Goal: Task Accomplishment & Management: Complete application form

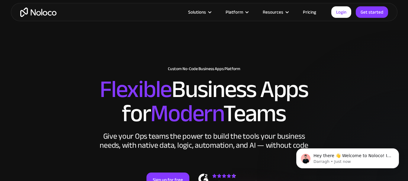
scroll to position [33, 0]
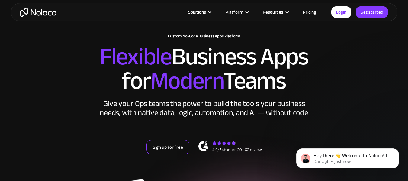
click at [172, 143] on link "Sign up for free" at bounding box center [167, 147] width 43 height 14
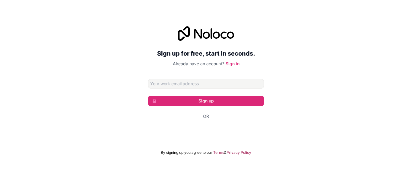
click at [168, 85] on input "Email address" at bounding box center [206, 84] width 116 height 10
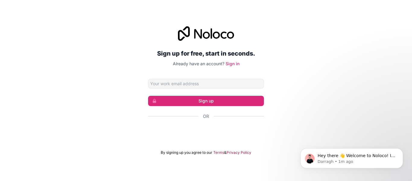
type input "[EMAIL_ADDRESS][DOMAIN_NAME]"
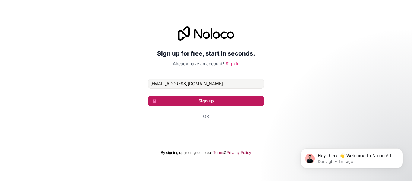
click at [188, 98] on button "Sign up" at bounding box center [206, 101] width 116 height 10
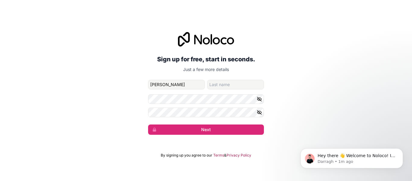
type input "Tommy"
type input "Lee"
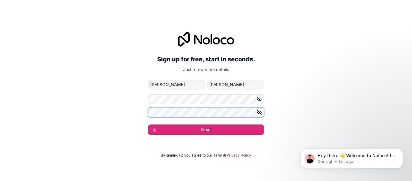
click at [148, 124] on button "Next" at bounding box center [206, 129] width 116 height 10
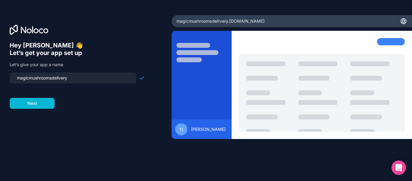
click at [85, 79] on input "magicmushroomsdelivery" at bounding box center [73, 78] width 120 height 8
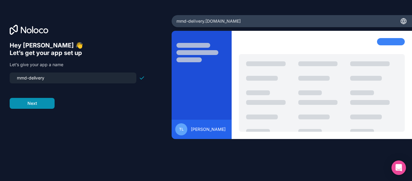
type input "mmd-delivery"
click at [35, 105] on button "Next" at bounding box center [32, 103] width 45 height 11
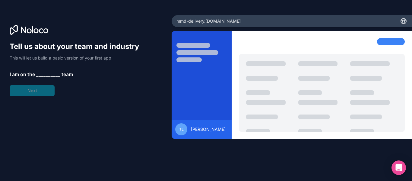
click at [42, 72] on span "__________" at bounding box center [48, 74] width 24 height 7
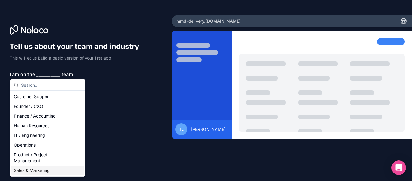
click at [30, 172] on div "Sales & Marketing" at bounding box center [47, 170] width 72 height 10
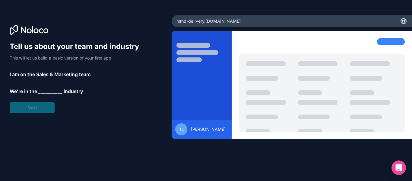
click at [46, 92] on span "__________" at bounding box center [50, 91] width 24 height 7
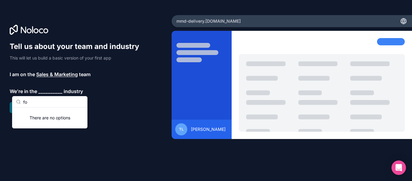
type input "f"
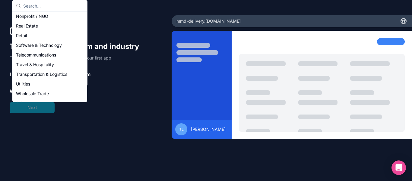
scroll to position [123, 0]
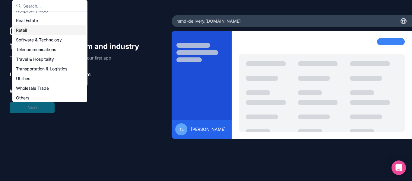
click at [28, 29] on div "Retail" at bounding box center [50, 30] width 72 height 10
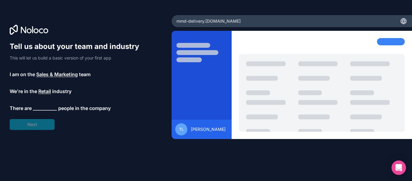
click at [42, 111] on span "__________" at bounding box center [45, 107] width 24 height 7
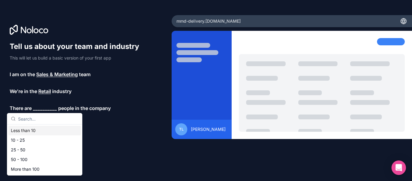
click at [28, 131] on div "Less than 10" at bounding box center [44, 131] width 72 height 10
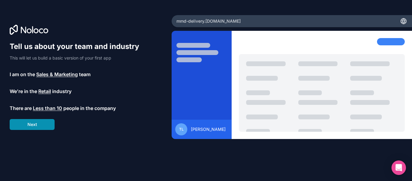
click at [28, 124] on button "Next" at bounding box center [32, 124] width 45 height 11
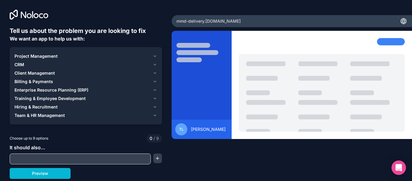
click at [47, 157] on input "text" at bounding box center [80, 159] width 138 height 8
type input "Track inventory for multiple drivers"
click at [157, 161] on button "button" at bounding box center [157, 158] width 9 height 10
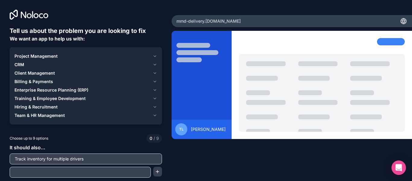
scroll to position [11, 0]
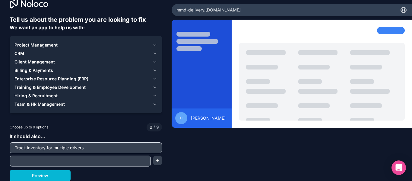
click at [114, 166] on div at bounding box center [80, 161] width 141 height 11
click at [111, 165] on div at bounding box center [80, 161] width 141 height 11
click at [105, 164] on input "text" at bounding box center [80, 161] width 138 height 8
type input "Use our shipday API to see orders and associate them to drivers, and update our…"
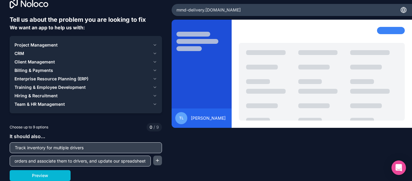
click at [153, 160] on button "button" at bounding box center [157, 161] width 9 height 10
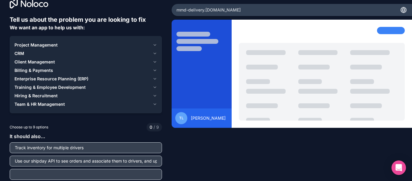
scroll to position [24, 0]
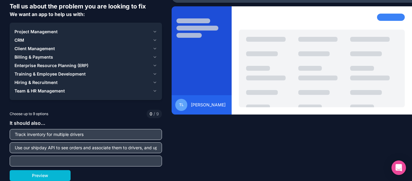
click at [133, 163] on input "text" at bounding box center [85, 161] width 149 height 8
type input "A"
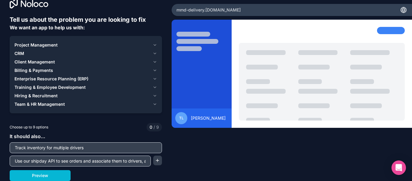
scroll to position [11, 0]
click at [158, 160] on button "button" at bounding box center [157, 161] width 9 height 10
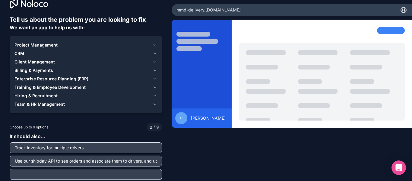
scroll to position [24, 0]
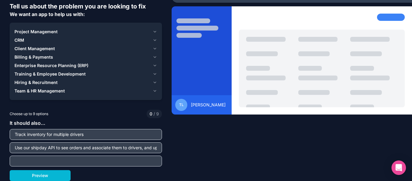
click at [135, 163] on input "text" at bounding box center [85, 161] width 149 height 8
type input "A"
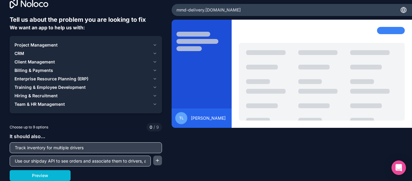
click at [153, 159] on button "button" at bounding box center [157, 161] width 9 height 10
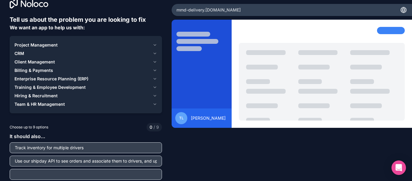
scroll to position [24, 0]
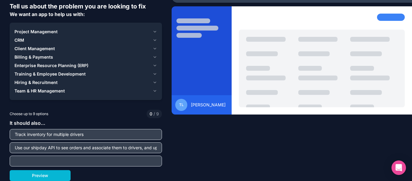
click at [131, 161] on input "text" at bounding box center [85, 161] width 149 height 8
type input "have a driver dashboard for each driver with insights, editable inventory, orde…"
click at [147, 132] on input "Track inventory for multiple drivers" at bounding box center [85, 134] width 149 height 8
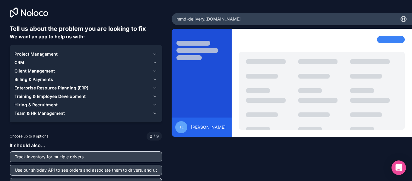
scroll to position [24, 0]
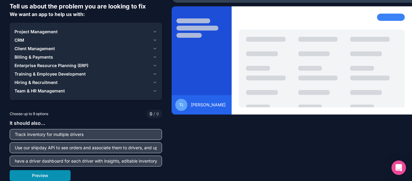
click at [62, 175] on button "Preview" at bounding box center [40, 175] width 61 height 11
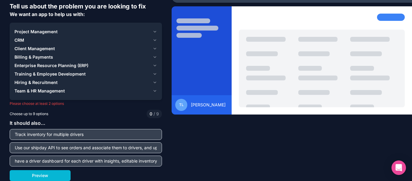
click at [54, 96] on div "Project Management CRM Client Management Billing & Payments Enterprise Resource…" at bounding box center [86, 61] width 152 height 77
click at [23, 32] on span "Project Management" at bounding box center [35, 32] width 43 height 6
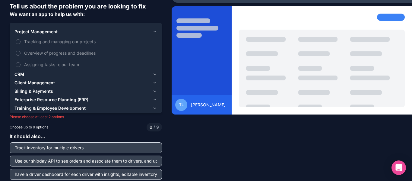
scroll to position [38, 0]
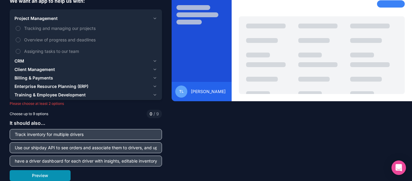
click at [29, 176] on button "Preview" at bounding box center [40, 175] width 61 height 11
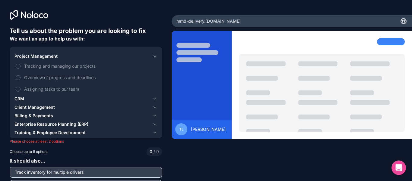
click at [28, 133] on span "Training & Employee Development" at bounding box center [49, 133] width 71 height 6
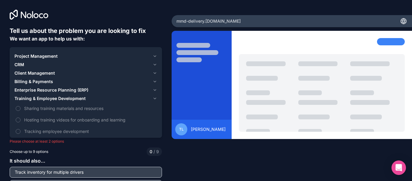
click at [27, 73] on span "Client Management" at bounding box center [34, 73] width 40 height 6
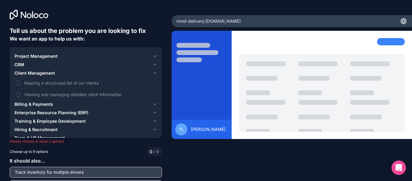
click at [36, 59] on span "Project Management" at bounding box center [35, 56] width 43 height 6
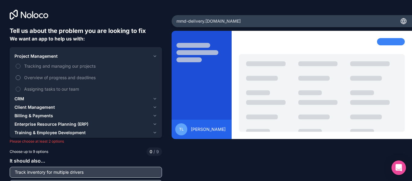
click at [35, 75] on span "Overview of progress and deadlines" at bounding box center [90, 77] width 132 height 6
click at [21, 75] on button "Overview of progress and deadlines" at bounding box center [18, 77] width 5 height 5
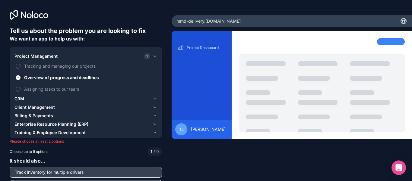
scroll to position [38, 0]
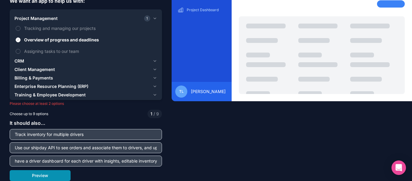
click at [59, 178] on button "Preview" at bounding box center [40, 175] width 61 height 11
click at [48, 172] on button "Preview" at bounding box center [40, 175] width 61 height 11
click at [127, 120] on div "It should also... Track inventory for multiple drivers Use our shipday API to s…" at bounding box center [86, 142] width 152 height 47
click at [118, 125] on div "It should also... Track inventory for multiple drivers Use our shipday API to s…" at bounding box center [86, 142] width 152 height 47
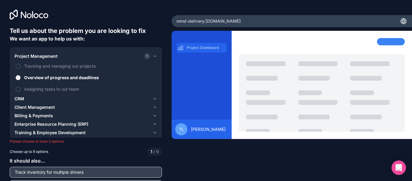
click at [195, 46] on p "Project Dashboard" at bounding box center [206, 47] width 39 height 5
click at [24, 105] on span "Client Management" at bounding box center [34, 107] width 40 height 6
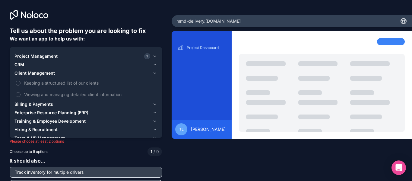
click at [21, 103] on span "Billing & Payments" at bounding box center [33, 104] width 39 height 6
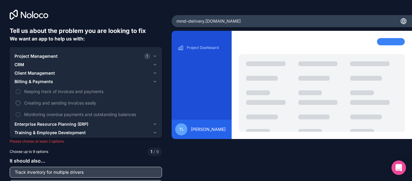
scroll to position [38, 0]
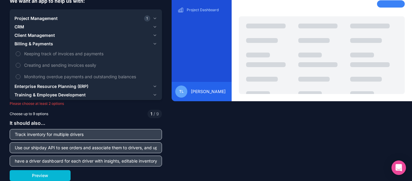
click at [51, 85] on span "Enterprise Resource Planning (ERP)" at bounding box center [51, 86] width 74 height 6
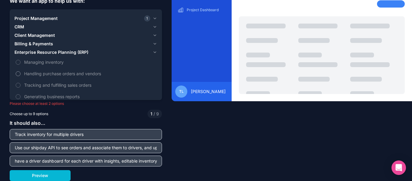
click at [89, 74] on span "Handling purchase orders and vendors" at bounding box center [90, 73] width 132 height 6
click at [21, 74] on button "Handling purchase orders and vendors" at bounding box center [18, 73] width 5 height 5
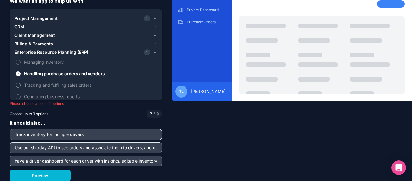
click at [80, 84] on span "Tracking and fulfilling sales orders" at bounding box center [90, 85] width 132 height 6
click at [21, 84] on button "Tracking and fulfilling sales orders" at bounding box center [18, 85] width 5 height 5
click at [68, 96] on span "Generating business reports" at bounding box center [90, 96] width 132 height 6
click at [21, 96] on button "Generating business reports" at bounding box center [18, 96] width 5 height 5
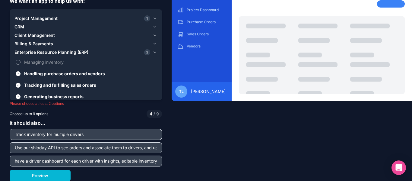
click at [46, 62] on span "Managing inventory" at bounding box center [90, 62] width 132 height 6
click at [21, 62] on button "Managing inventory" at bounding box center [18, 62] width 5 height 5
click at [33, 14] on div "Project Management 1 CRM Client Management Billing & Payments Enterprise Resour…" at bounding box center [86, 70] width 152 height 123
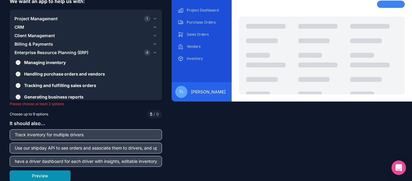
click at [45, 174] on button "Preview" at bounding box center [40, 175] width 61 height 11
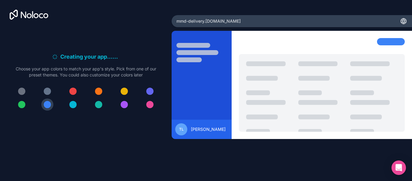
scroll to position [0, 0]
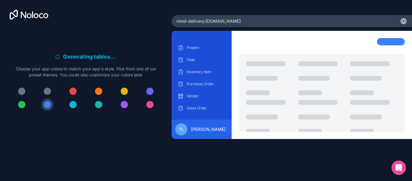
click at [99, 105] on div at bounding box center [98, 104] width 7 height 7
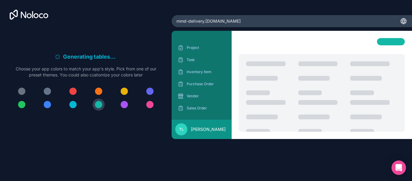
click at [44, 104] on div at bounding box center [47, 104] width 7 height 7
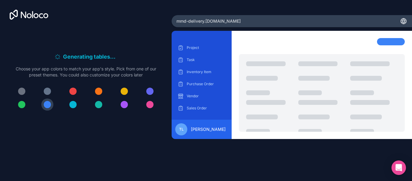
click at [148, 101] on button at bounding box center [150, 104] width 12 height 12
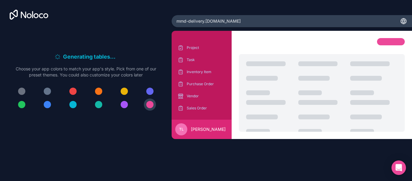
click at [159, 79] on div "Generating tables . . . Meanwhile, let's personalize it! Choose your app colors…" at bounding box center [86, 84] width 152 height 63
click at [152, 85] on div at bounding box center [86, 97] width 152 height 25
click at [150, 91] on div at bounding box center [149, 91] width 7 height 7
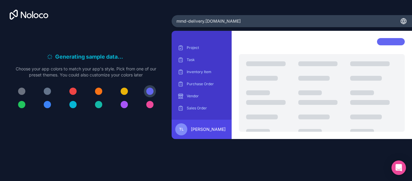
click at [19, 107] on button at bounding box center [22, 104] width 12 height 12
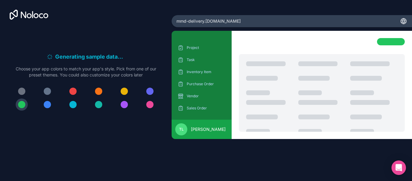
click at [45, 91] on div at bounding box center [47, 91] width 7 height 7
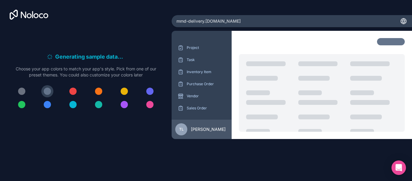
click at [50, 104] on div at bounding box center [47, 104] width 7 height 7
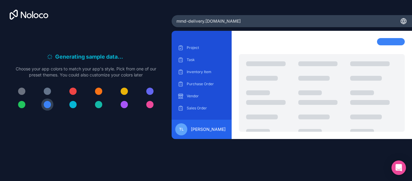
click at [75, 105] on div at bounding box center [72, 104] width 7 height 7
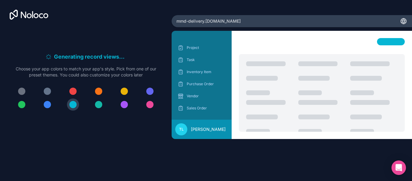
click at [133, 147] on div "Generating record views . . . Meanwhile, let's personalize it! Choose your app …" at bounding box center [86, 75] width 172 height 151
click at [116, 143] on div "Finishing up . . . Meanwhile, let's personalize it! Choose your app colors to m…" at bounding box center [86, 75] width 172 height 151
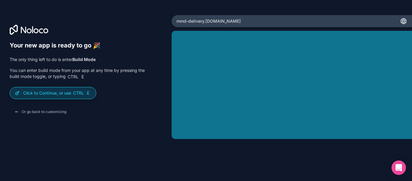
click at [63, 93] on p "Click to Continue, or use Ctrl E" at bounding box center [57, 93] width 68 height 6
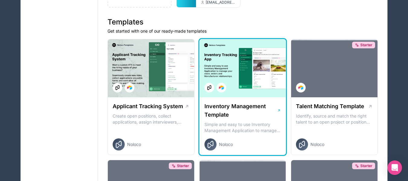
scroll to position [112, 0]
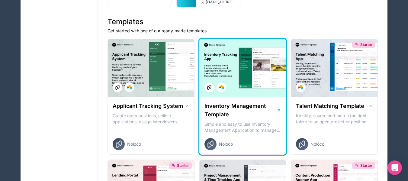
click at [237, 66] on div at bounding box center [243, 68] width 86 height 58
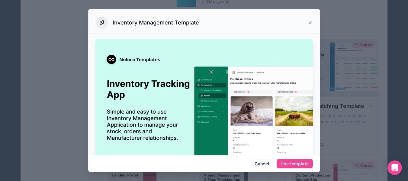
scroll to position [111, 0]
click at [289, 164] on div "Use template" at bounding box center [295, 163] width 28 height 5
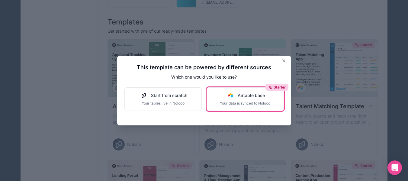
click at [233, 100] on div "Starter Airtable base Your data is synced to Noloco" at bounding box center [245, 98] width 50 height 13
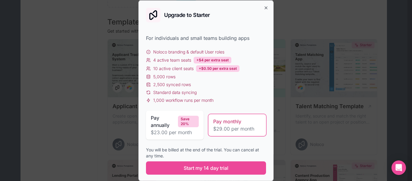
click at [264, 7] on div "Upgrade to Starter For individuals and small teams building apps Noloco brandin…" at bounding box center [206, 90] width 135 height 181
click at [265, 7] on icon "button" at bounding box center [266, 7] width 2 height 2
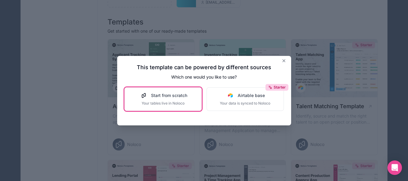
click at [174, 97] on span "Start from scratch" at bounding box center [169, 95] width 36 height 6
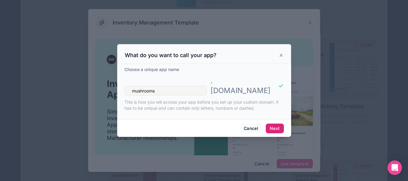
type input "mushrooms"
click at [274, 124] on button "Next" at bounding box center [275, 129] width 18 height 10
